Goal: Information Seeking & Learning: Learn about a topic

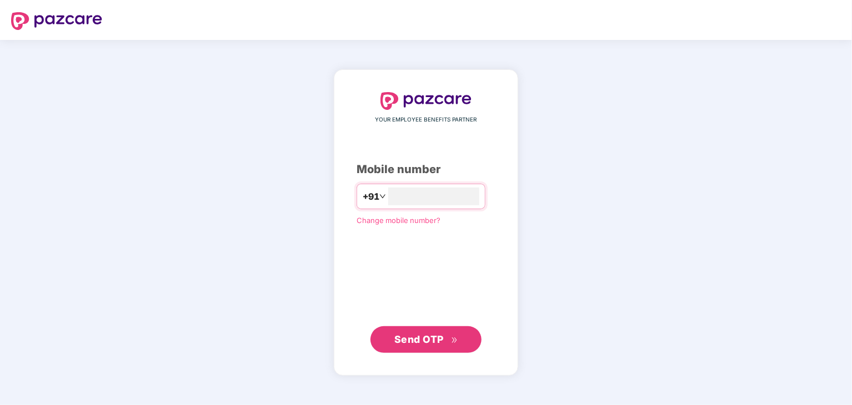
type input "**********"
drag, startPoint x: 431, startPoint y: 338, endPoint x: 436, endPoint y: 342, distance: 6.3
click at [436, 342] on span "Send OTP" at bounding box center [418, 339] width 49 height 12
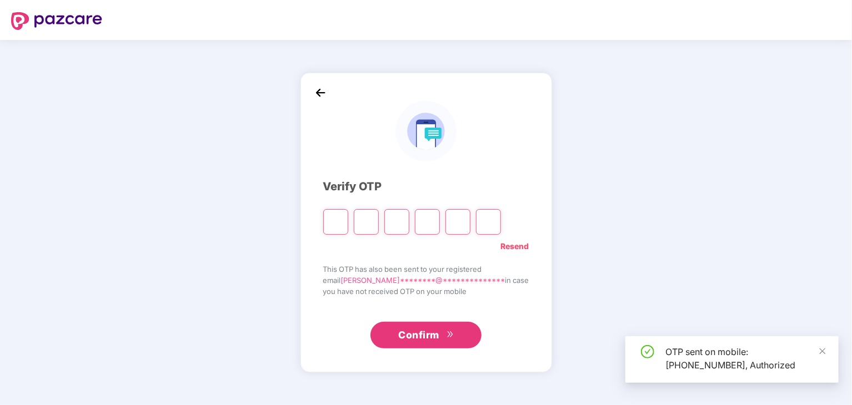
type input "*"
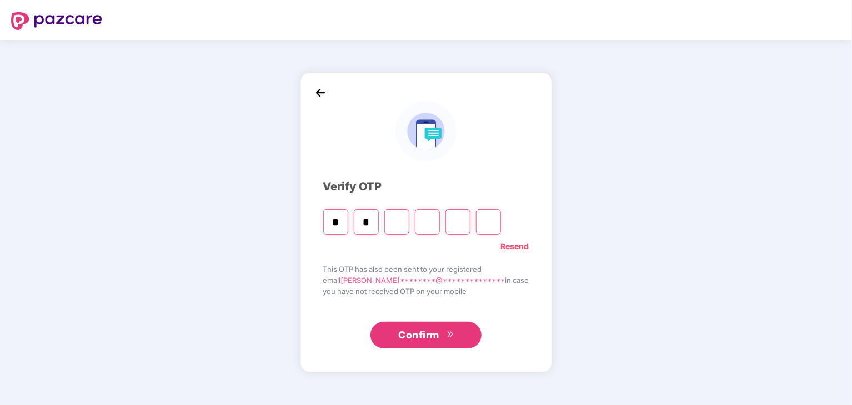
type input "*"
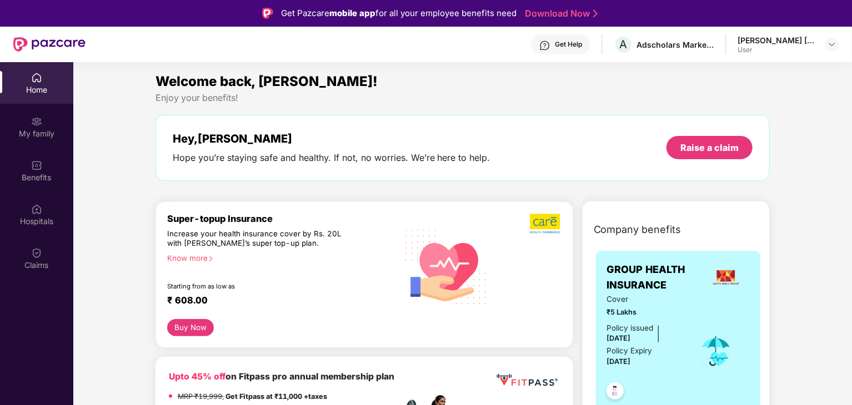
click at [193, 259] on div "Know more" at bounding box center [278, 258] width 223 height 8
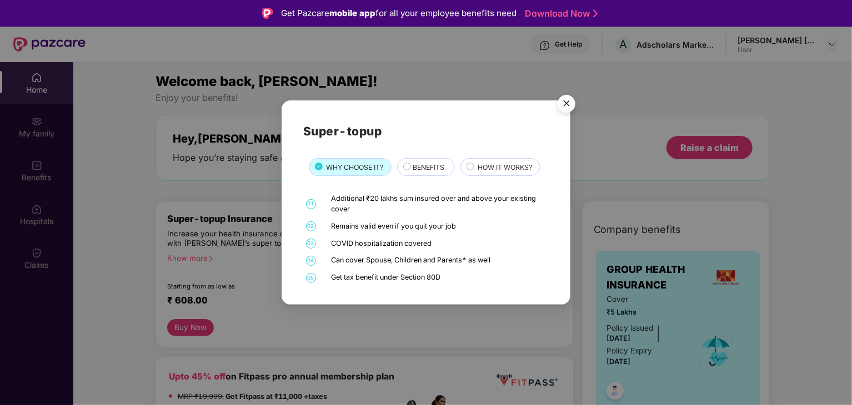
click at [421, 162] on span "BENEFITS" at bounding box center [428, 167] width 32 height 11
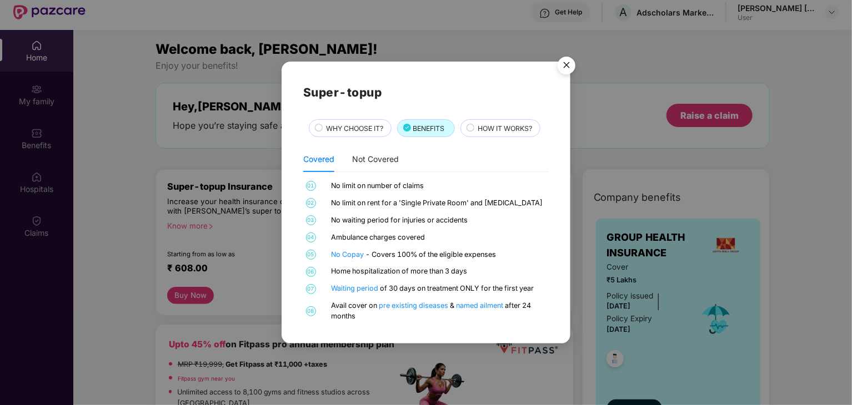
scroll to position [62, 0]
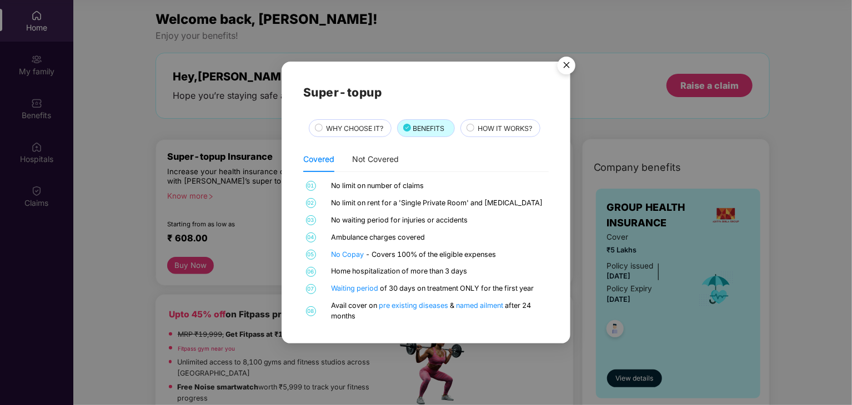
click at [506, 124] on span "HOW IT WORKS?" at bounding box center [504, 128] width 54 height 11
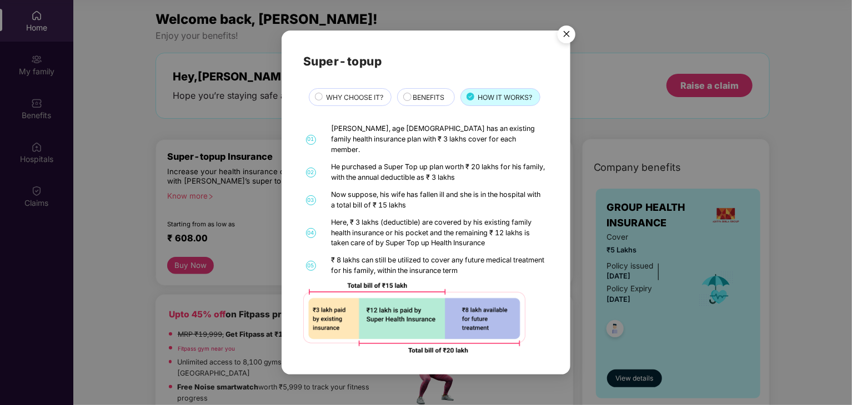
click at [567, 42] on img "Close" at bounding box center [566, 36] width 31 height 31
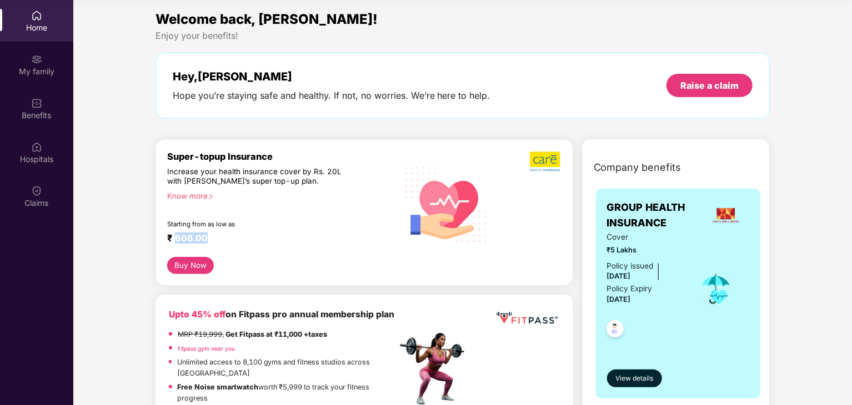
drag, startPoint x: 176, startPoint y: 236, endPoint x: 215, endPoint y: 240, distance: 39.6
click at [215, 240] on div "₹ 608.00" at bounding box center [276, 239] width 219 height 13
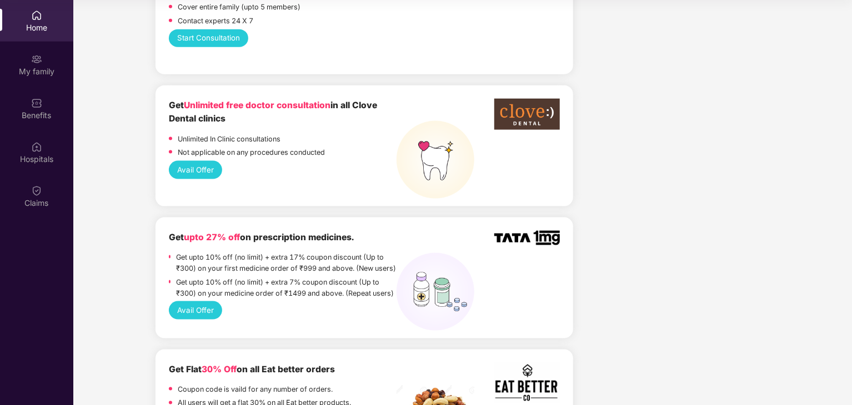
scroll to position [555, 0]
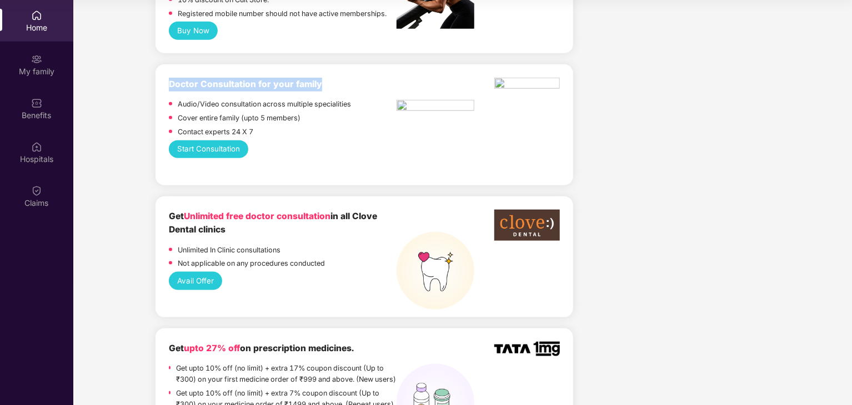
drag, startPoint x: 169, startPoint y: 82, endPoint x: 343, endPoint y: 84, distance: 174.3
click at [343, 84] on div "Doctor Consultation for your family" at bounding box center [283, 85] width 228 height 14
click at [374, 157] on div "Start Consultation" at bounding box center [364, 149] width 391 height 18
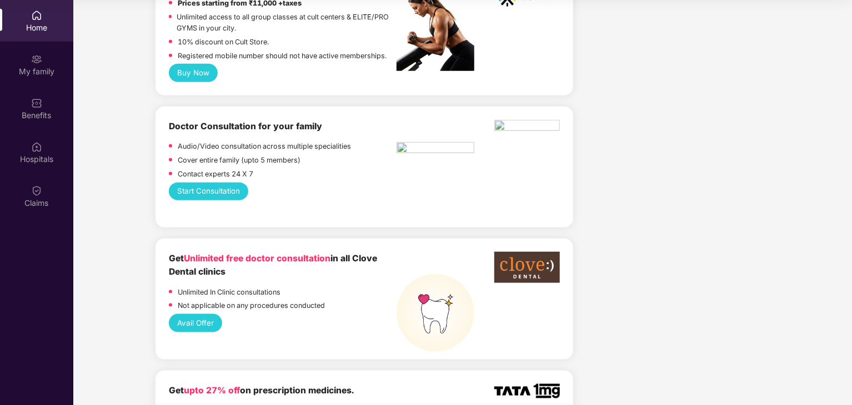
scroll to position [500, 0]
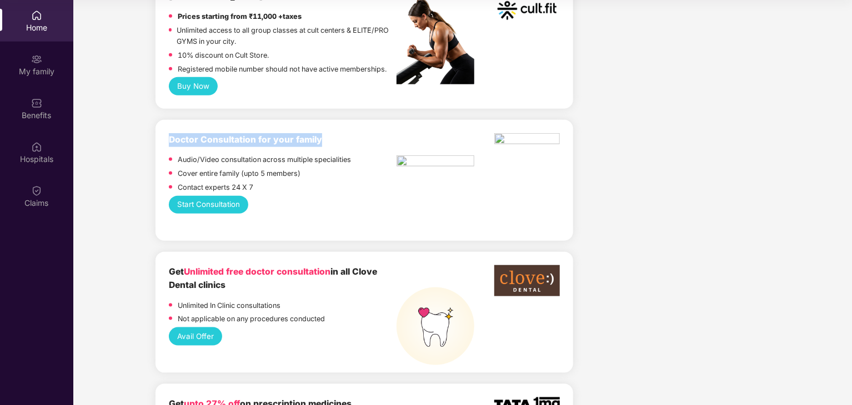
drag, startPoint x: 180, startPoint y: 140, endPoint x: 335, endPoint y: 149, distance: 154.5
click at [336, 142] on div "Doctor Consultation for your family" at bounding box center [283, 140] width 228 height 14
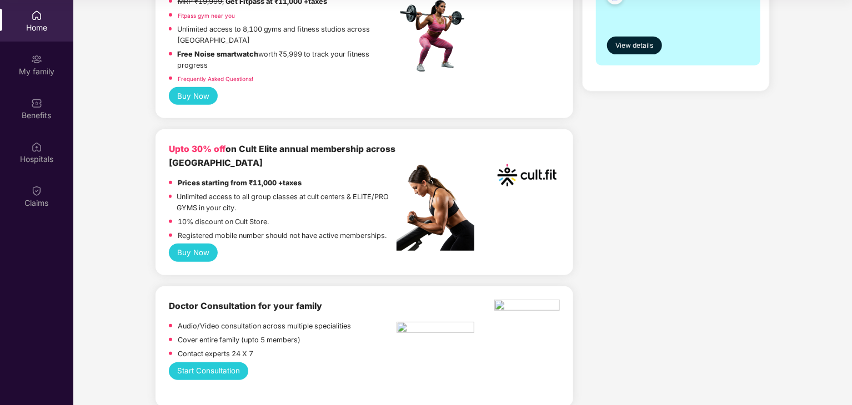
click at [349, 194] on p "Unlimited access to all group classes at cult centers & ELITE/PRO GYMS in your …" at bounding box center [287, 203] width 220 height 22
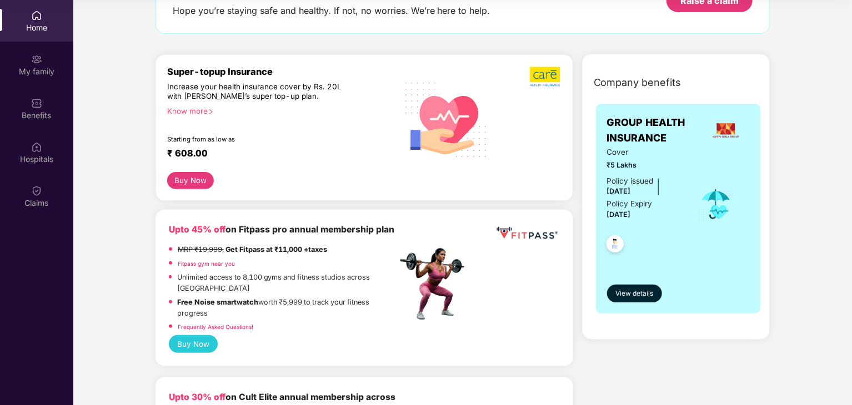
scroll to position [0, 0]
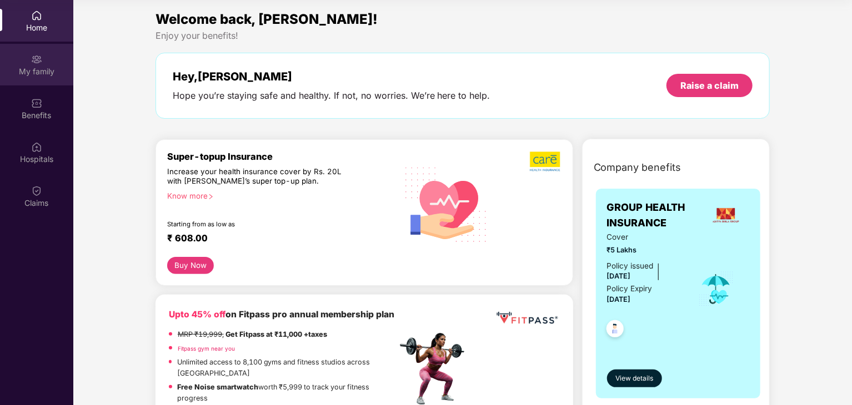
click at [47, 72] on div "My family" at bounding box center [36, 71] width 73 height 11
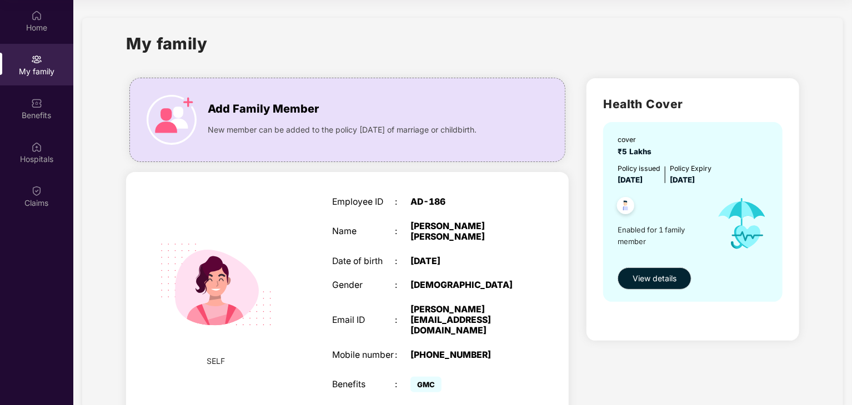
scroll to position [40, 0]
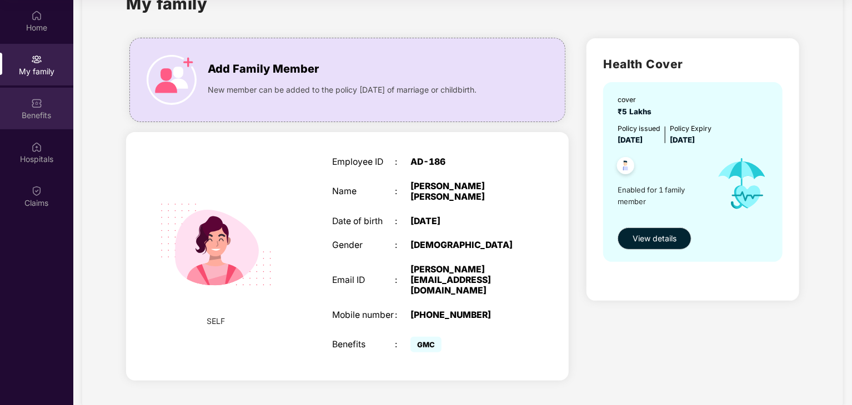
click at [36, 110] on div "Benefits" at bounding box center [36, 115] width 73 height 11
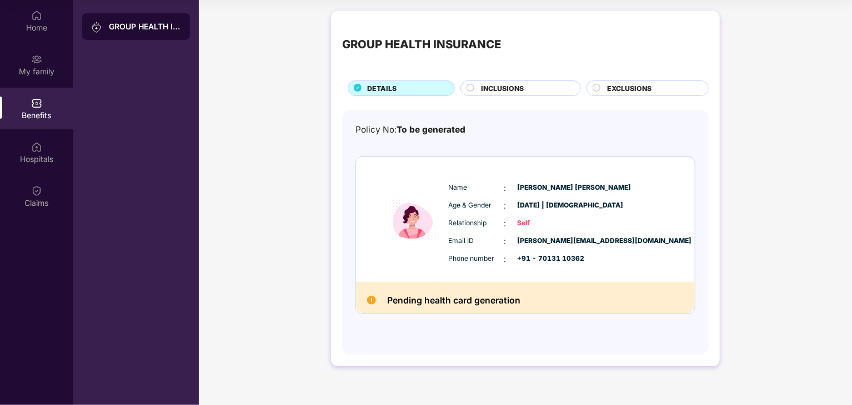
click at [548, 83] on div "INCLUSIONS" at bounding box center [524, 89] width 99 height 12
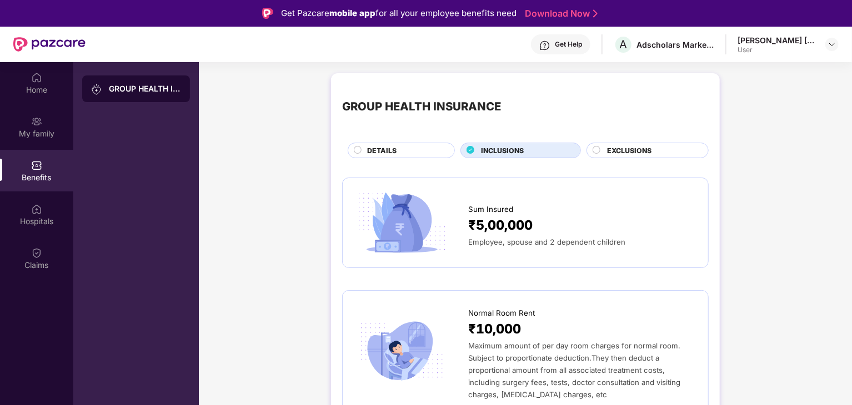
click at [609, 155] on span "EXCLUSIONS" at bounding box center [629, 150] width 44 height 11
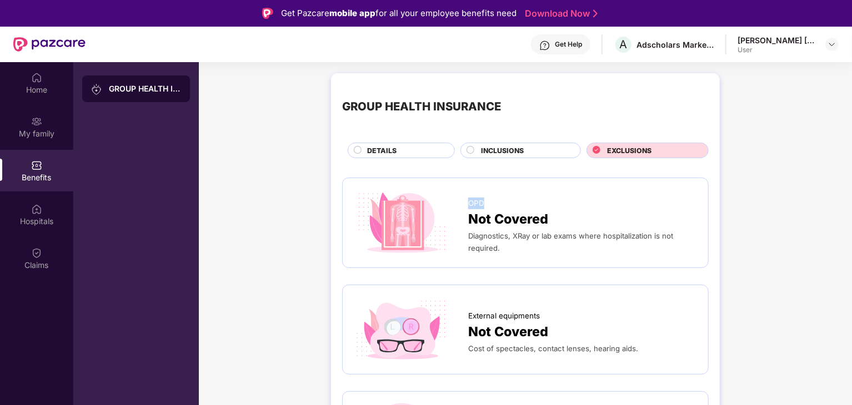
drag, startPoint x: 467, startPoint y: 205, endPoint x: 513, endPoint y: 205, distance: 45.5
click at [513, 205] on div "OPD" at bounding box center [582, 200] width 229 height 17
click at [507, 234] on span "Diagnostics, XRay or lab exams where hospitalization is not required." at bounding box center [570, 241] width 205 height 21
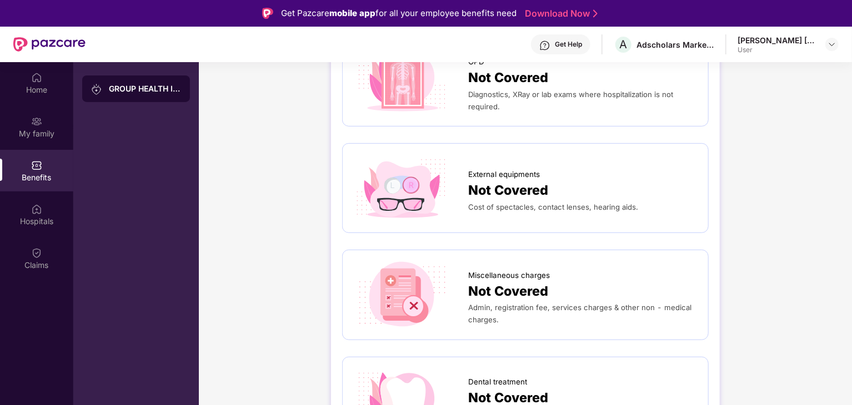
scroll to position [167, 0]
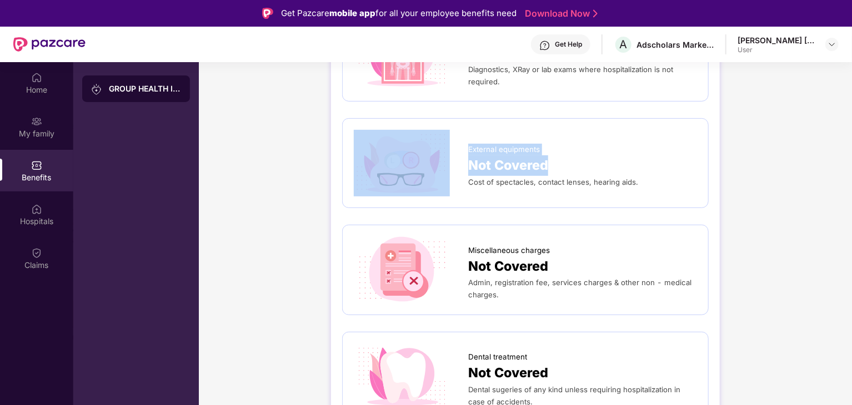
drag, startPoint x: 466, startPoint y: 167, endPoint x: 560, endPoint y: 170, distance: 93.9
click at [560, 170] on div "External equipments Not Covered Cost of spectacles, contact lenses, hearing aid…" at bounding box center [525, 163] width 343 height 67
click at [562, 170] on div "Not Covered" at bounding box center [582, 165] width 229 height 21
drag, startPoint x: 462, startPoint y: 184, endPoint x: 743, endPoint y: 184, distance: 280.9
click at [743, 184] on div "GROUP HEALTH INSURANCE DETAILS INCLUSIONS EXCLUSIONS OPD Not Covered Diagnostic…" at bounding box center [525, 401] width 653 height 1000
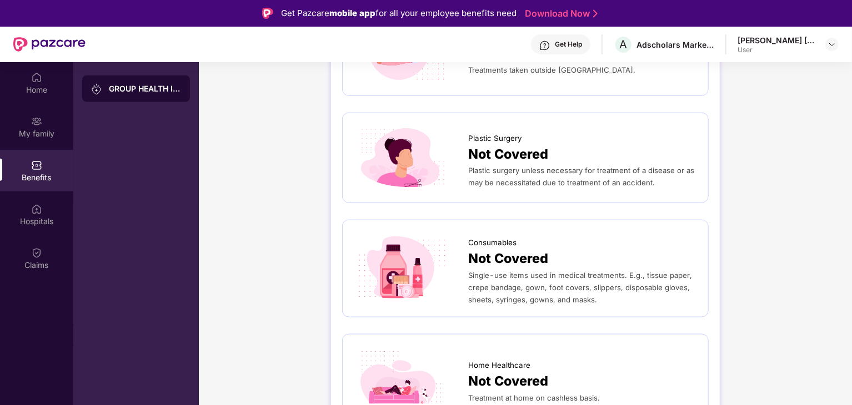
scroll to position [210, 0]
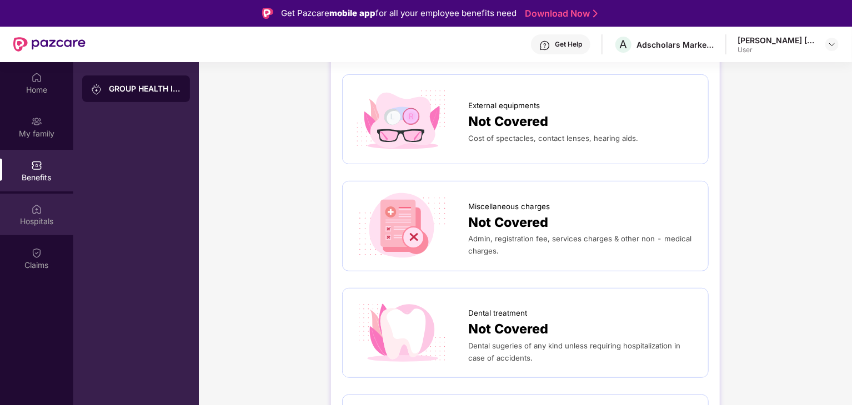
click at [46, 207] on div "Hospitals" at bounding box center [36, 215] width 73 height 42
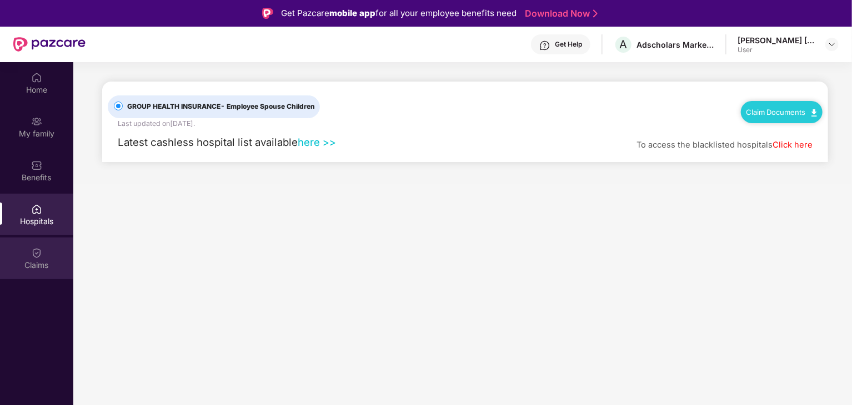
click at [33, 255] on img at bounding box center [36, 253] width 11 height 11
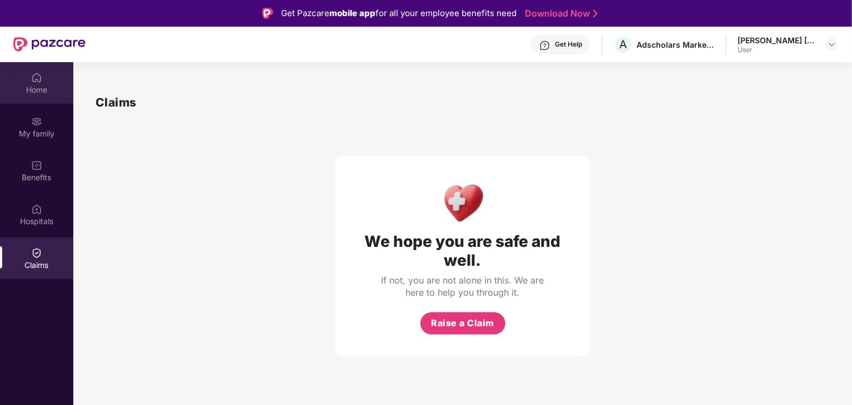
click at [51, 95] on div "Home" at bounding box center [36, 83] width 73 height 42
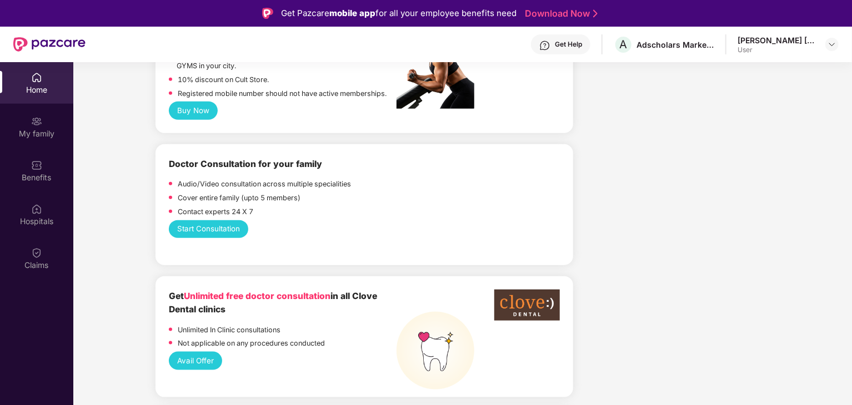
scroll to position [500, 0]
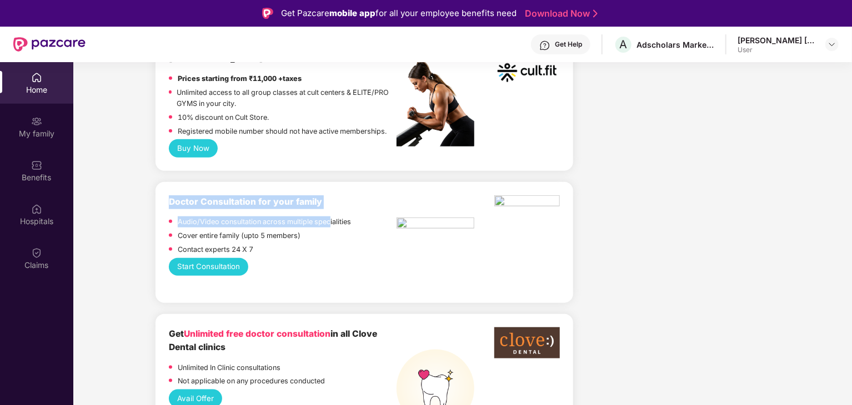
drag, startPoint x: 163, startPoint y: 205, endPoint x: 330, endPoint y: 229, distance: 168.7
click at [330, 229] on div "Doctor Consultation for your family Audio/Video consultation across multiple sp…" at bounding box center [363, 242] width 417 height 121
click at [330, 228] on p "Audio/Video consultation across multiple specialities" at bounding box center [264, 221] width 173 height 11
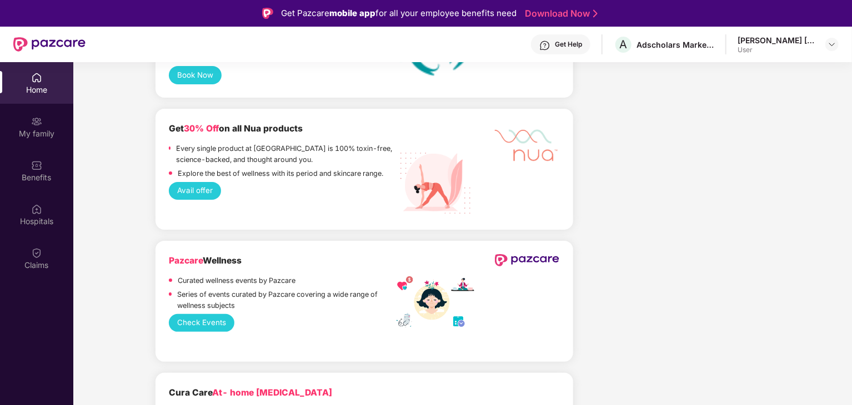
scroll to position [2165, 0]
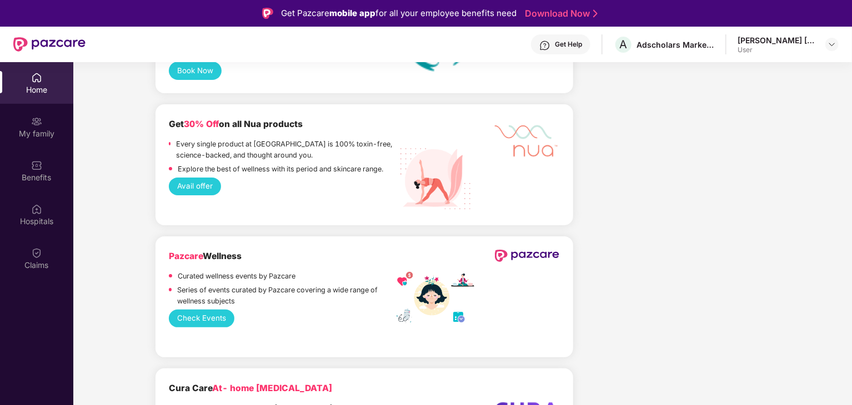
click at [193, 178] on button "Avail offer" at bounding box center [195, 187] width 53 height 18
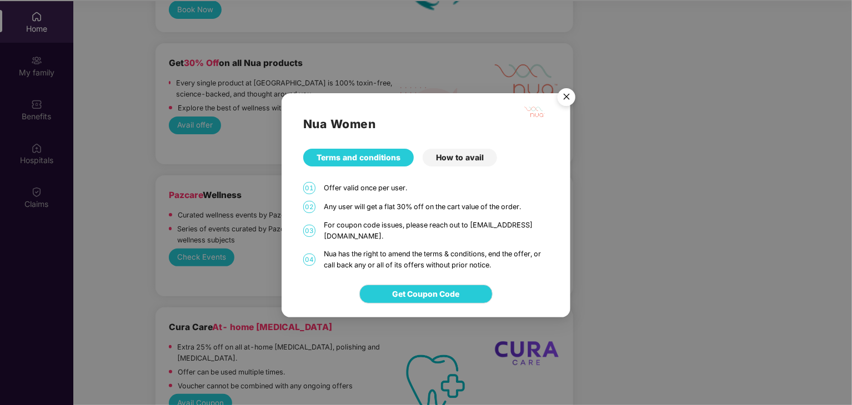
scroll to position [62, 0]
click at [563, 104] on img "Close" at bounding box center [566, 98] width 31 height 31
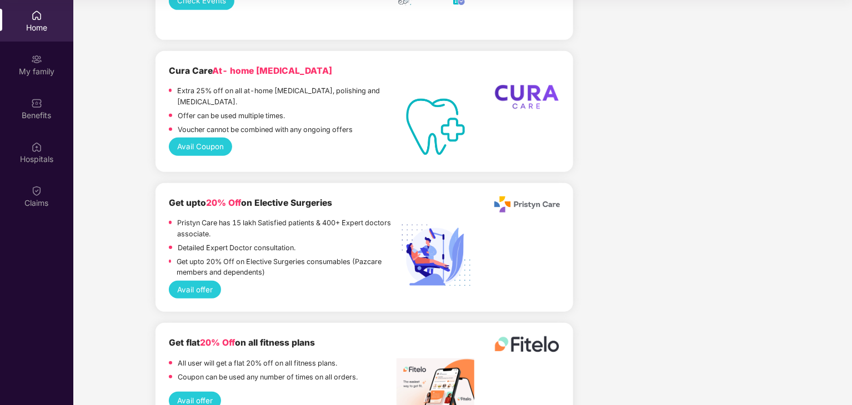
scroll to position [2498, 0]
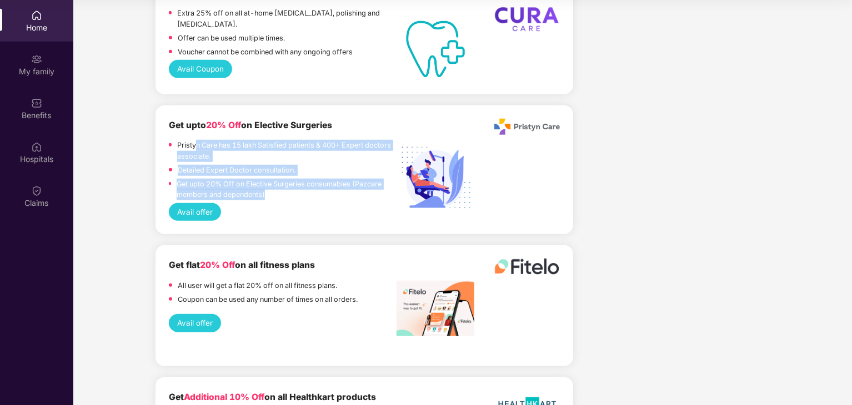
drag, startPoint x: 194, startPoint y: 129, endPoint x: 305, endPoint y: 177, distance: 121.1
click at [305, 177] on div "Pristyn Care has 15 lakh Satisfied patients & 400+ Expert doctors associate. De…" at bounding box center [283, 171] width 228 height 63
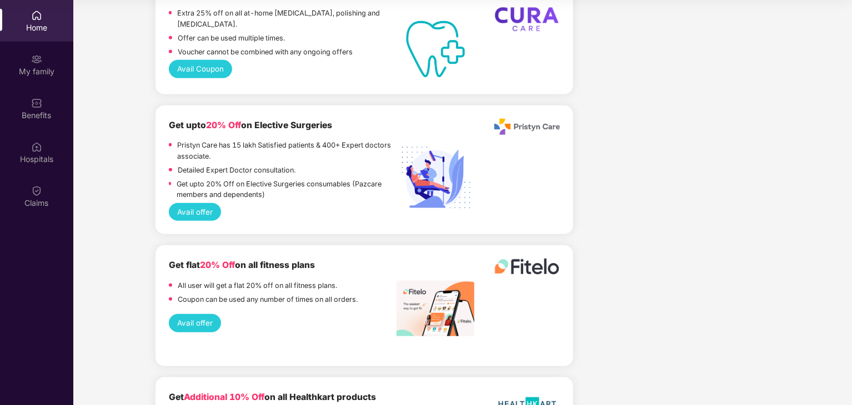
click at [400, 119] on div at bounding box center [435, 147] width 78 height 56
drag, startPoint x: 561, startPoint y: 110, endPoint x: 515, endPoint y: 112, distance: 45.5
click at [515, 112] on div "Get upto 20% Off on Elective Surgeries Pristyn Care has 15 lakh Satisfied patie…" at bounding box center [363, 169] width 417 height 129
click at [538, 128] on div "Get upto 20% Off on Elective Surgeries Pristyn Care has 15 lakh Satisfied patie…" at bounding box center [364, 161] width 391 height 85
drag, startPoint x: 562, startPoint y: 108, endPoint x: 507, endPoint y: 108, distance: 54.4
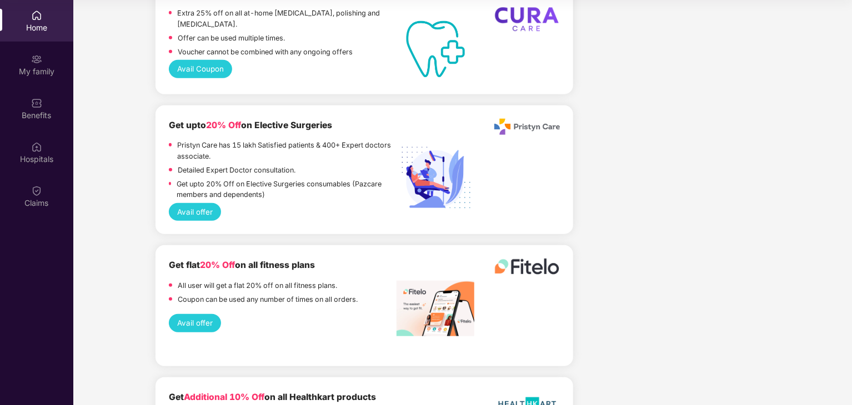
click at [507, 108] on div "Get upto 20% Off on Elective Surgeries Pristyn Care has 15 lakh Satisfied patie…" at bounding box center [363, 169] width 417 height 129
click at [503, 137] on div "Get upto 20% Off on Elective Surgeries Pristyn Care has 15 lakh Satisfied patie…" at bounding box center [364, 161] width 391 height 85
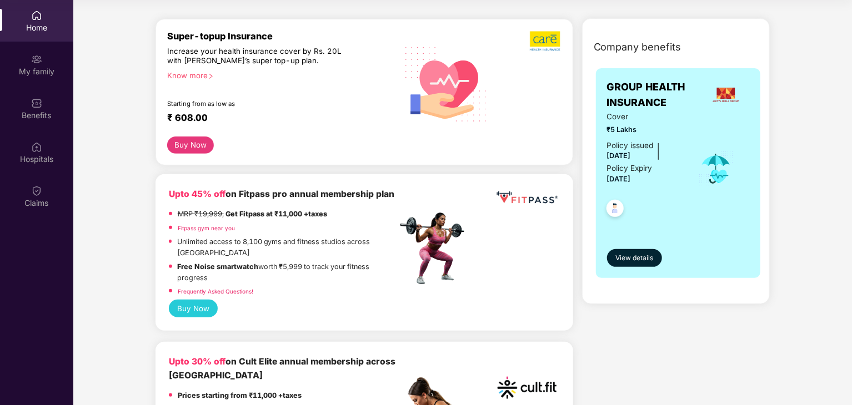
scroll to position [0, 0]
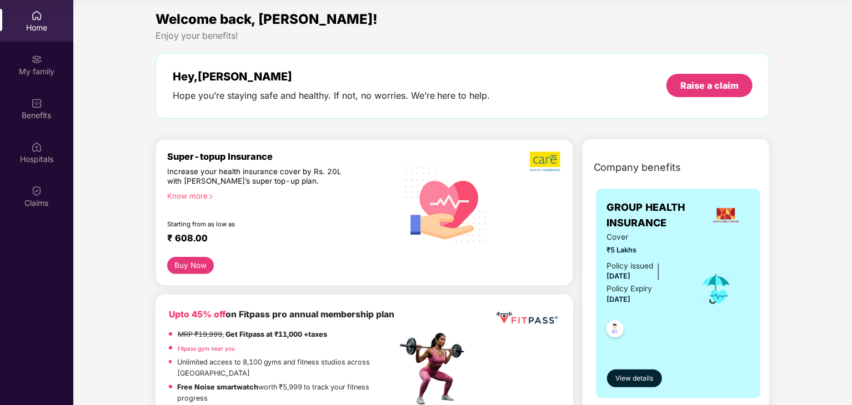
click at [206, 194] on div "Know more" at bounding box center [278, 196] width 223 height 8
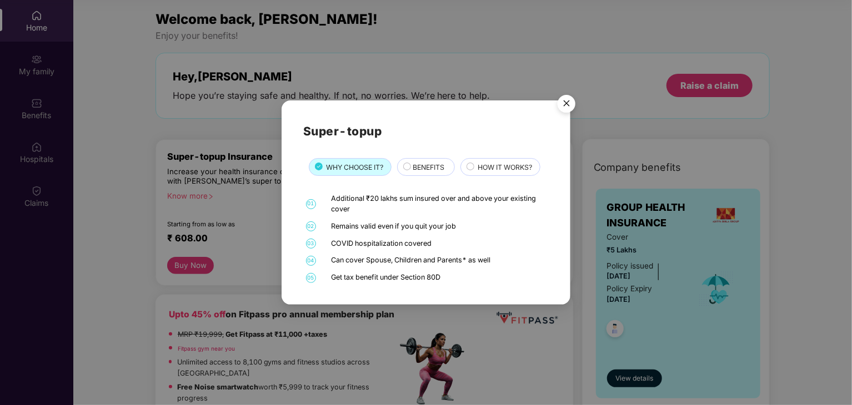
click at [438, 162] on span "BENEFITS" at bounding box center [428, 167] width 32 height 11
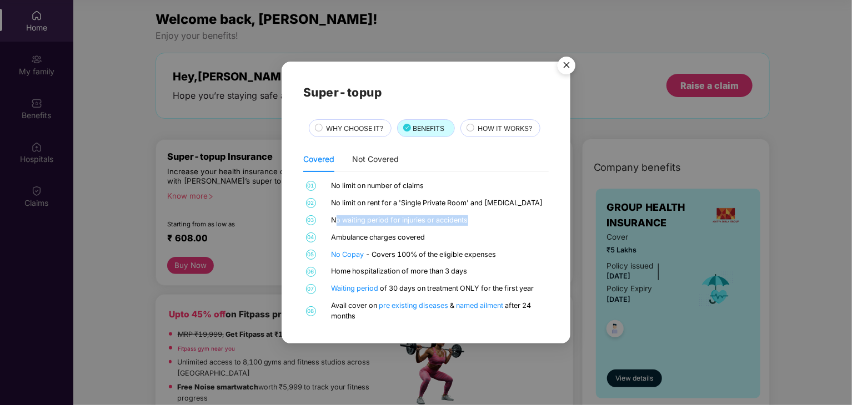
drag, startPoint x: 335, startPoint y: 223, endPoint x: 472, endPoint y: 223, distance: 137.1
click at [472, 223] on div "No waiting period for injuries or accidents" at bounding box center [438, 220] width 215 height 11
drag, startPoint x: 433, startPoint y: 247, endPoint x: 380, endPoint y: 248, distance: 52.7
click at [427, 247] on div "01 No limit on number of claims 02 No limit on rent for a 'Single Private Room'…" at bounding box center [425, 251] width 245 height 141
click at [493, 127] on span "HOW IT WORKS?" at bounding box center [504, 128] width 54 height 11
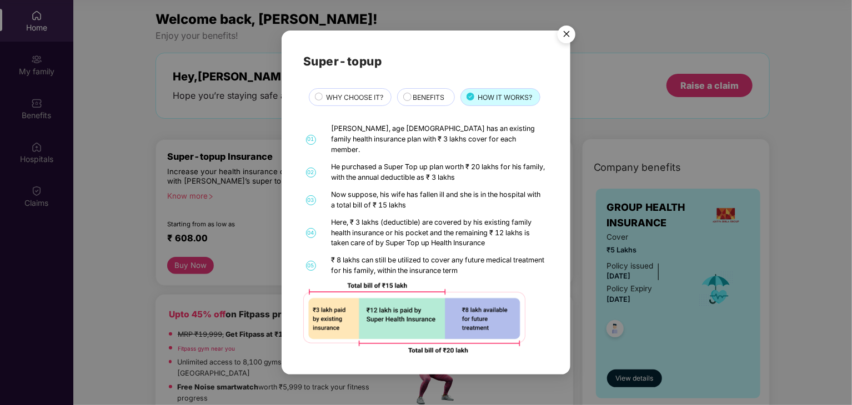
click at [563, 32] on img "Close" at bounding box center [566, 36] width 31 height 31
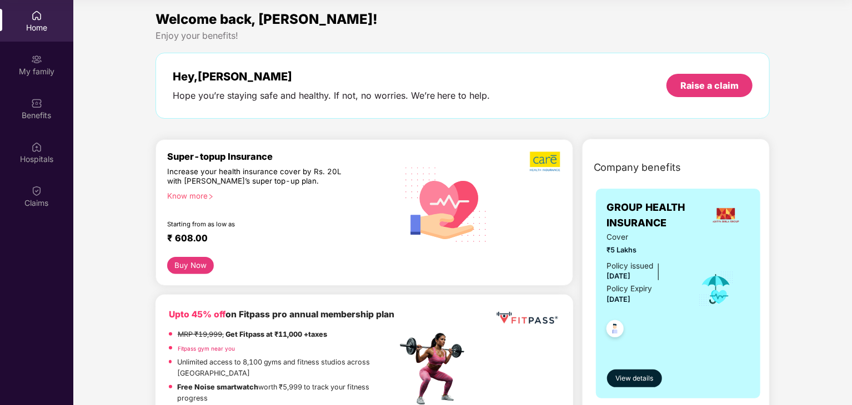
click at [189, 260] on button "Buy Now" at bounding box center [190, 265] width 47 height 17
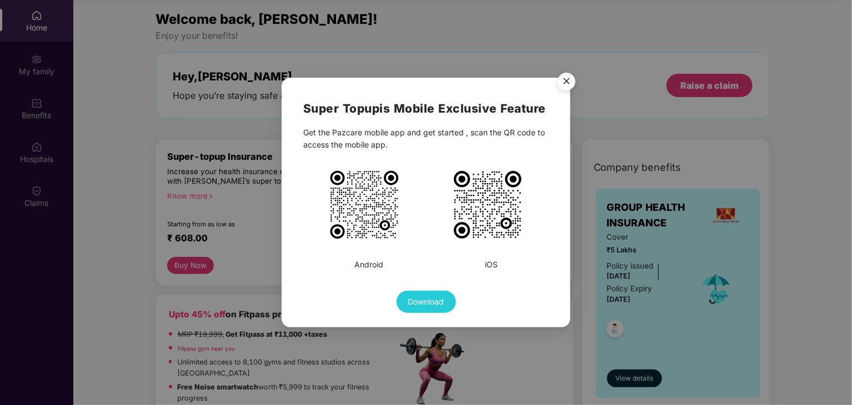
click at [570, 82] on img "Close" at bounding box center [566, 83] width 31 height 31
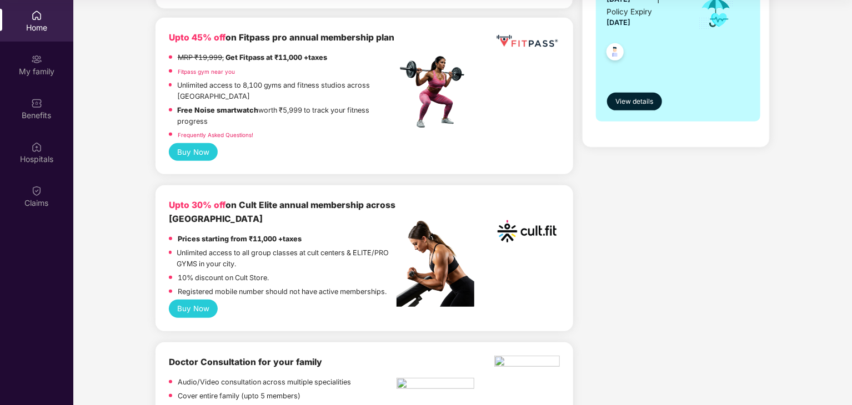
scroll to position [278, 0]
drag, startPoint x: 230, startPoint y: 72, endPoint x: 349, endPoint y: 71, distance: 119.3
click at [349, 66] on div "MRP ₹19,999, Get Fitpass at ₹11,000 +taxes" at bounding box center [283, 59] width 228 height 14
click at [352, 66] on div "MRP ₹19,999, Get Fitpass at ₹11,000 +taxes" at bounding box center [283, 59] width 228 height 14
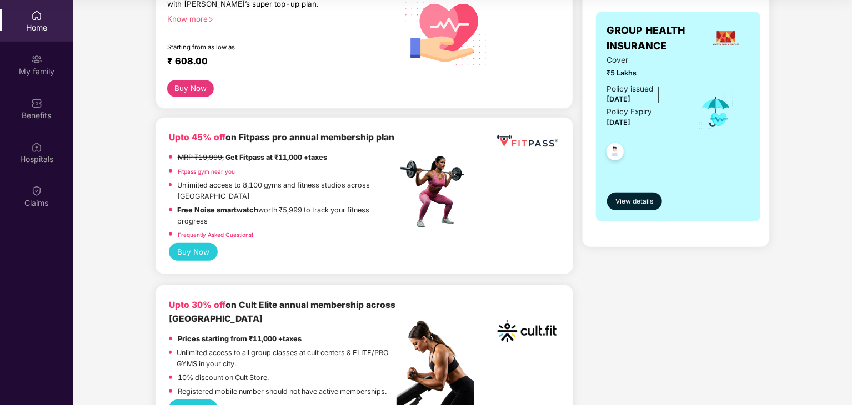
scroll to position [0, 0]
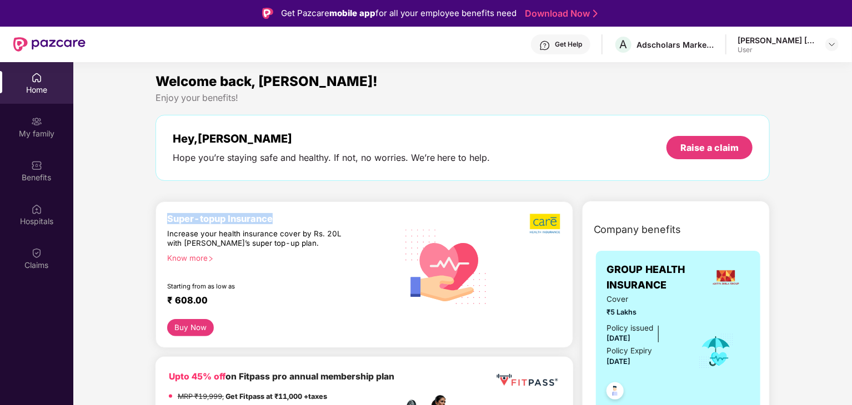
drag, startPoint x: 165, startPoint y: 216, endPoint x: 300, endPoint y: 218, distance: 134.9
click at [300, 218] on div "Super-topup Insurance Increase your health insurance cover by Rs. 20L with [PER…" at bounding box center [363, 275] width 417 height 147
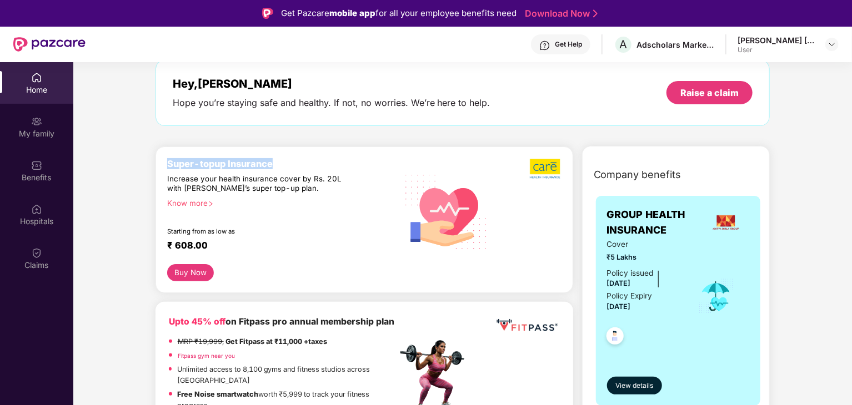
scroll to position [56, 0]
click at [194, 205] on div "Know more" at bounding box center [278, 202] width 223 height 8
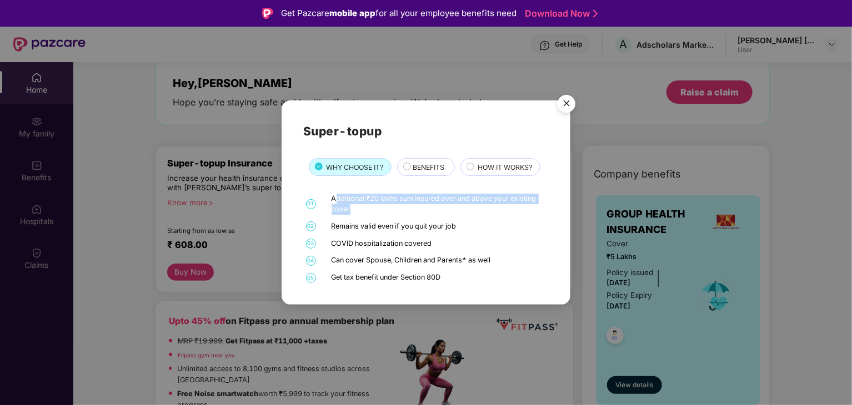
drag, startPoint x: 335, startPoint y: 198, endPoint x: 361, endPoint y: 209, distance: 28.4
click at [361, 209] on div "Additional ₹20 lakhs sum insured over and above your existing cover" at bounding box center [438, 204] width 215 height 21
drag, startPoint x: 342, startPoint y: 228, endPoint x: 458, endPoint y: 224, distance: 116.1
click at [425, 224] on div "Remains valid even if you quit your job" at bounding box center [438, 226] width 215 height 11
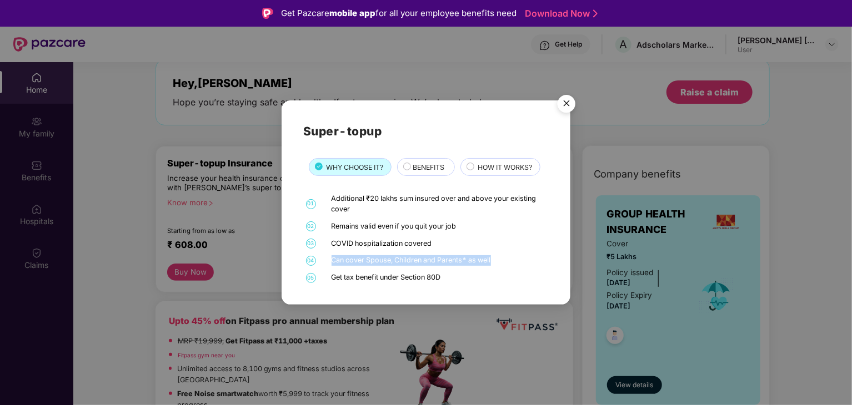
drag, startPoint x: 333, startPoint y: 259, endPoint x: 371, endPoint y: 261, distance: 37.8
click at [425, 256] on div "Can cover Spouse, Children and Parents* as well" at bounding box center [438, 260] width 215 height 11
click at [425, 101] on img "Close" at bounding box center [566, 105] width 31 height 31
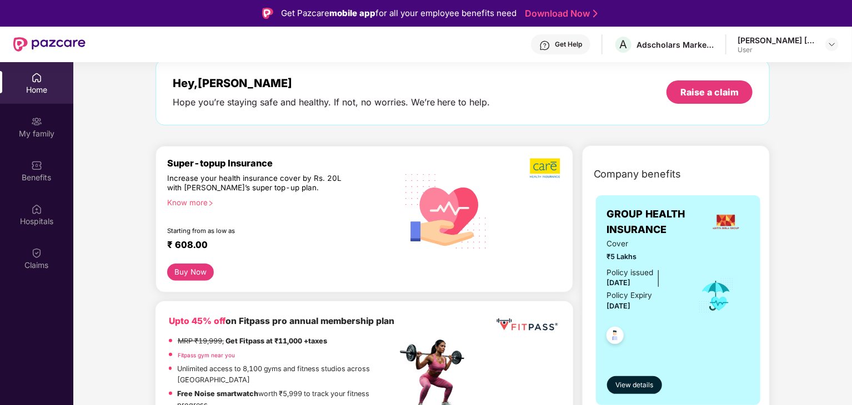
click at [190, 207] on div "Super-topup Insurance Increase your health insurance cover by Rs. 20L with PazC…" at bounding box center [282, 211] width 230 height 107
click at [193, 203] on div "Know more" at bounding box center [278, 202] width 223 height 8
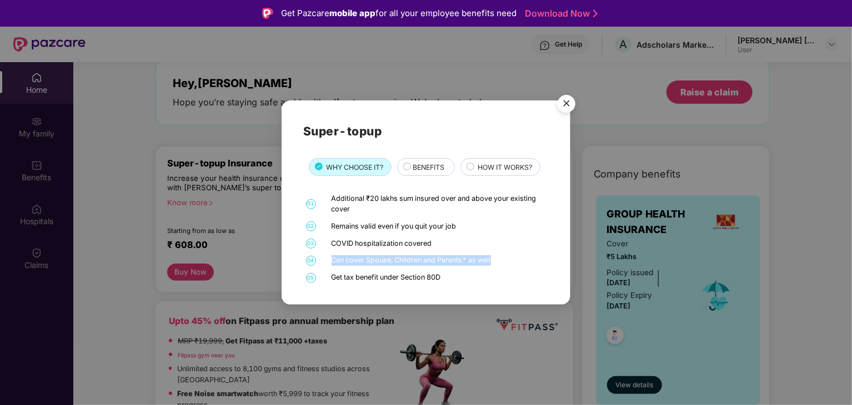
drag, startPoint x: 333, startPoint y: 261, endPoint x: 502, endPoint y: 256, distance: 169.4
click at [425, 256] on div "Can cover Spouse, Children and Parents* as well" at bounding box center [438, 260] width 215 height 11
click at [425, 249] on div "01 Additional ₹20 lakhs sum insured over and above your existing cover 02 Remai…" at bounding box center [425, 238] width 245 height 89
click at [425, 105] on img "Close" at bounding box center [566, 105] width 31 height 31
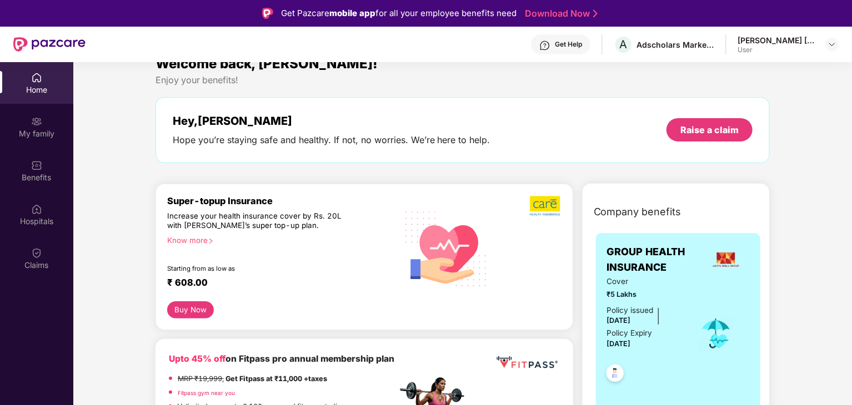
scroll to position [0, 0]
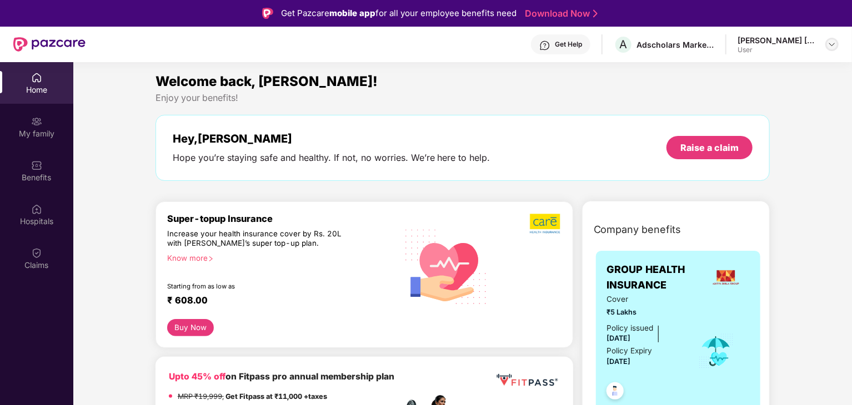
click at [425, 43] on img at bounding box center [831, 44] width 9 height 9
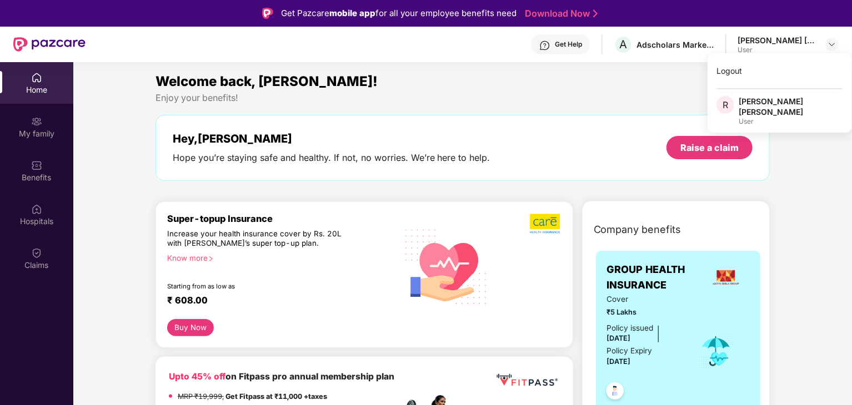
click at [425, 96] on div "Enjoy your benefits!" at bounding box center [462, 98] width 614 height 12
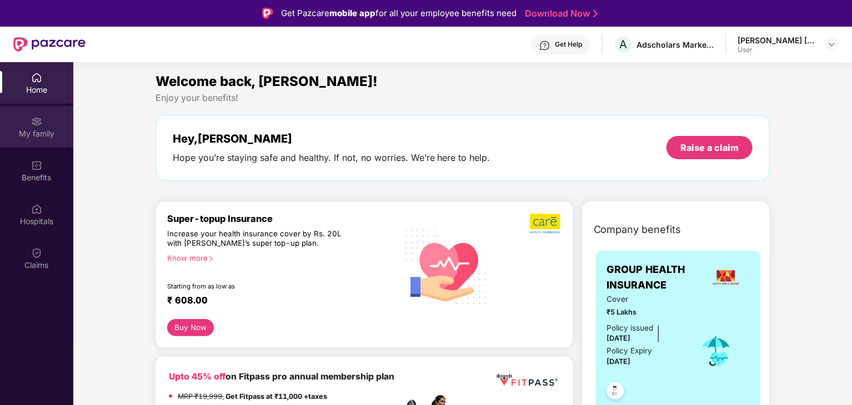
click at [34, 134] on div "My family" at bounding box center [36, 133] width 73 height 11
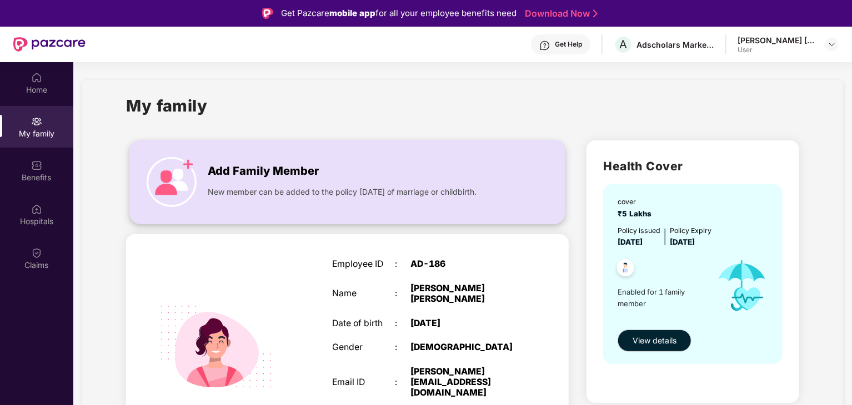
click at [272, 187] on span "New member can be added to the policy [DATE] of marriage or childbirth." at bounding box center [342, 192] width 269 height 12
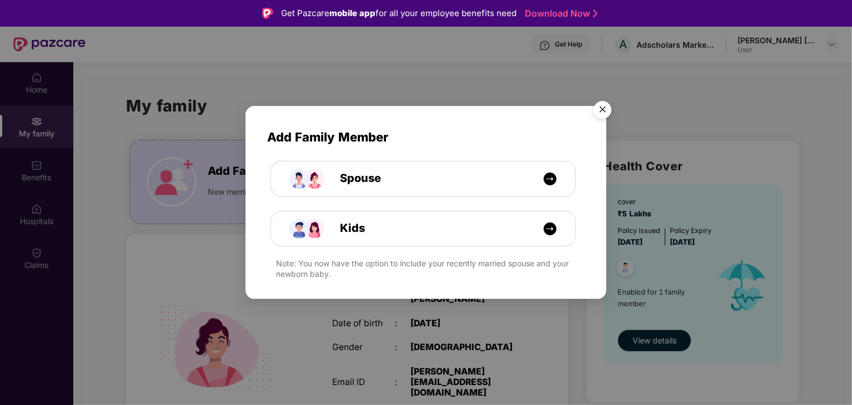
click at [425, 105] on img "Close" at bounding box center [602, 111] width 31 height 31
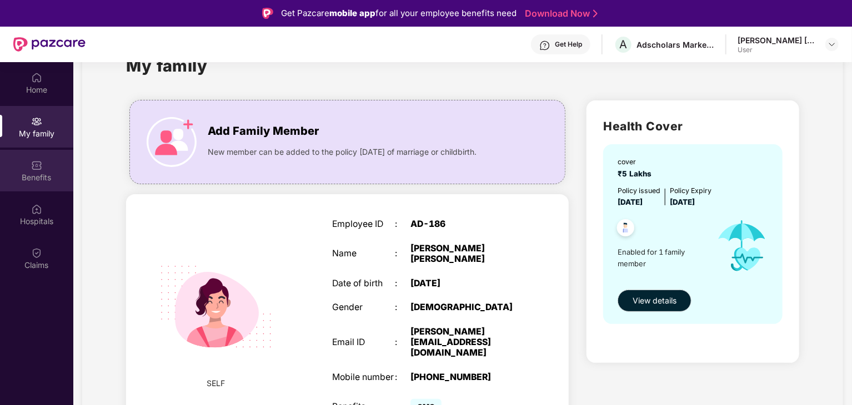
click at [47, 176] on div "Benefits" at bounding box center [36, 177] width 73 height 11
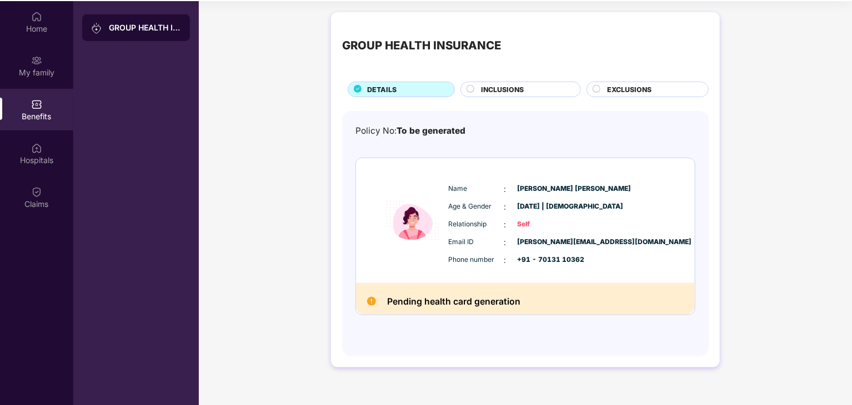
scroll to position [62, 0]
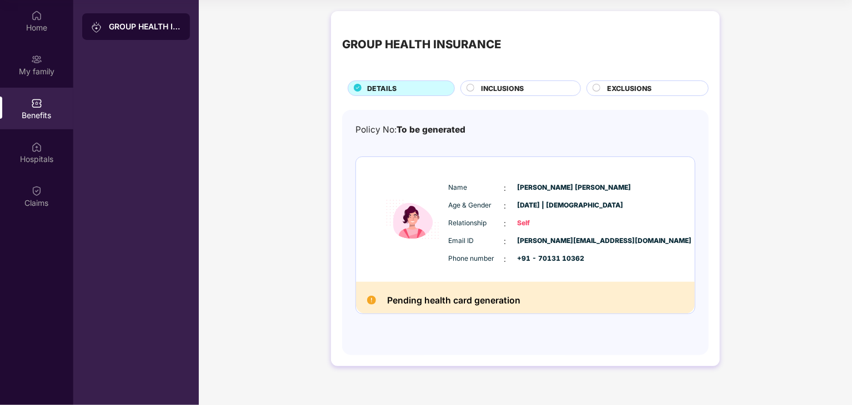
click at [425, 89] on span "INCLUSIONS" at bounding box center [502, 88] width 43 height 11
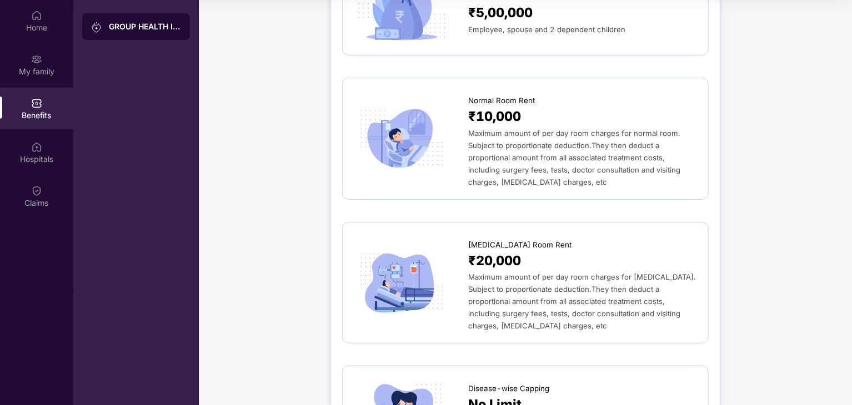
scroll to position [56, 0]
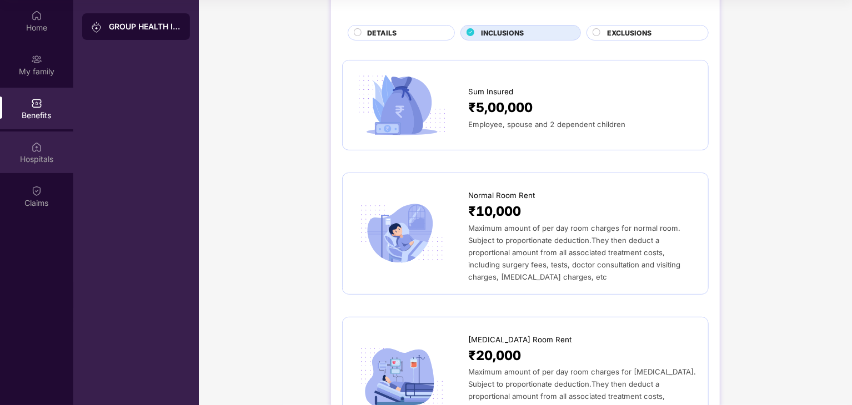
click at [54, 147] on div "Hospitals" at bounding box center [36, 153] width 73 height 42
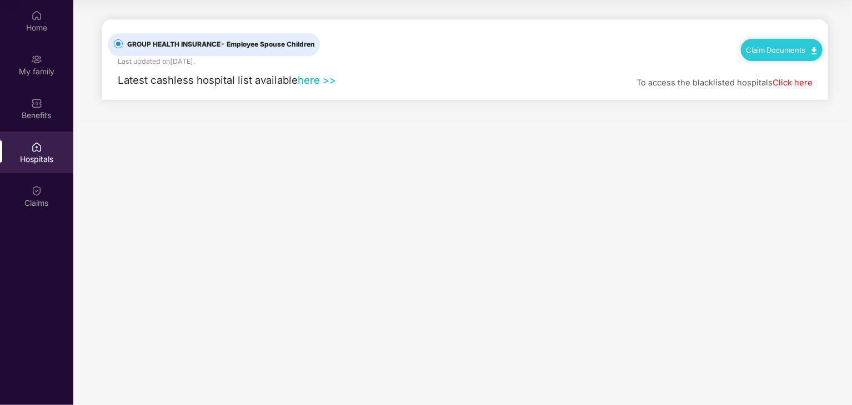
click at [306, 76] on link "here >>" at bounding box center [317, 80] width 38 height 12
click at [24, 205] on div "Claims" at bounding box center [36, 203] width 73 height 11
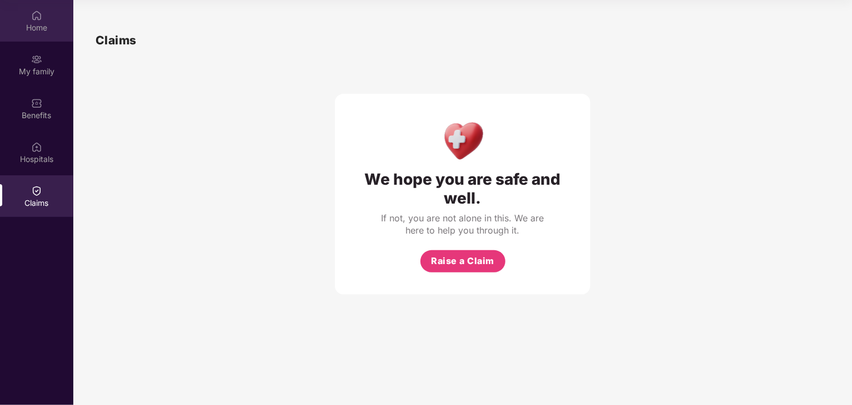
click at [47, 17] on div "Home" at bounding box center [36, 21] width 73 height 42
